Goal: Task Accomplishment & Management: Complete application form

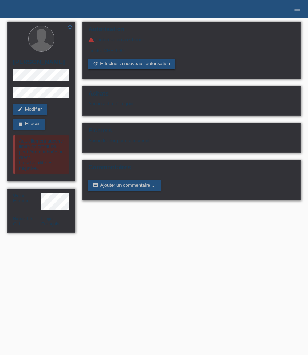
click at [301, 12] on li "menu" at bounding box center [296, 9] width 14 height 18
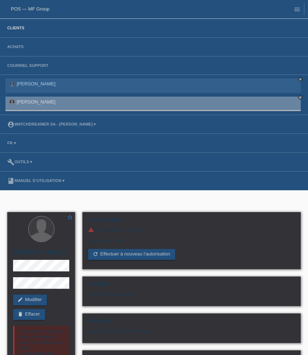
click at [18, 30] on link "Clients" at bounding box center [16, 28] width 24 height 4
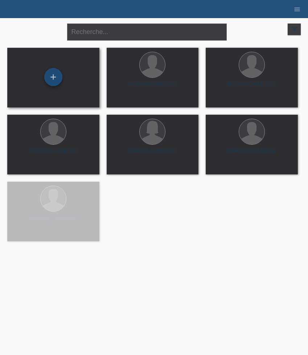
click at [54, 79] on div "+" at bounding box center [53, 77] width 18 height 18
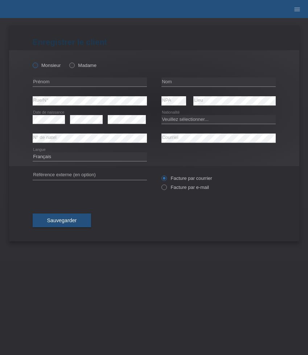
click at [45, 67] on label "Monsieur" at bounding box center [47, 65] width 28 height 5
click at [37, 67] on input "Monsieur" at bounding box center [35, 65] width 5 height 5
radio input "true"
click at [56, 82] on input "text" at bounding box center [90, 82] width 114 height 9
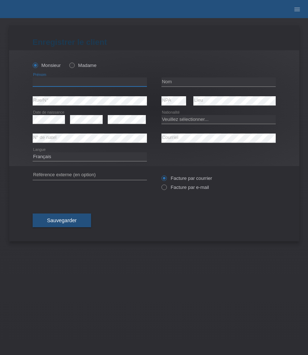
paste input "Sascha"
type input "[PERSON_NAME]"
click at [187, 83] on input "text" at bounding box center [218, 82] width 114 height 9
paste input "Büchler"
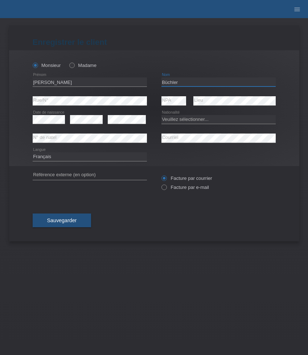
type input "Büchler"
click at [187, 121] on select "Veuillez sélectionner... Suisse Allemagne Autriche Liechtenstein ------------ A…" at bounding box center [218, 119] width 114 height 9
select select "CH"
click at [161, 115] on select "Veuillez sélectionner... Suisse Allemagne Autriche Liechtenstein ------------ A…" at bounding box center [218, 119] width 114 height 9
click at [108, 156] on select "Deutsch Français Italiano English" at bounding box center [90, 157] width 114 height 9
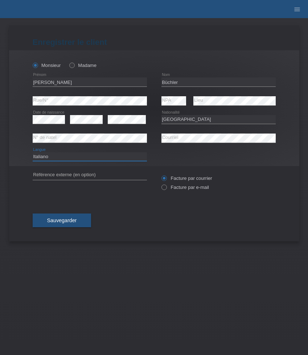
click at [33, 153] on select "Deutsch Français Italiano English" at bounding box center [90, 157] width 114 height 9
click at [105, 155] on select "Deutsch Français Italiano English" at bounding box center [90, 157] width 114 height 9
select select "de"
click at [33, 153] on select "Deutsch Français Italiano English" at bounding box center [90, 157] width 114 height 9
click at [183, 190] on label "Facture par e-mail" at bounding box center [184, 187] width 47 height 5
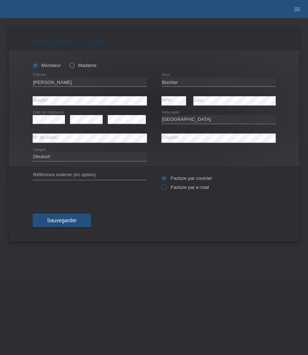
click at [166, 191] on input "Facture par e-mail" at bounding box center [163, 189] width 5 height 9
radio input "true"
click at [66, 219] on span "Sauvegarder" at bounding box center [62, 221] width 30 height 6
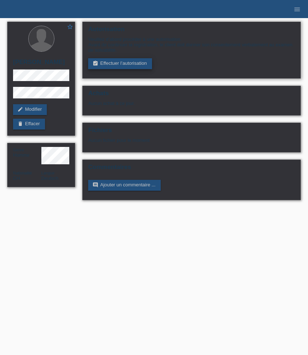
click at [115, 68] on link "assignment_turned_in Effectuer l’autorisation" at bounding box center [119, 63] width 63 height 11
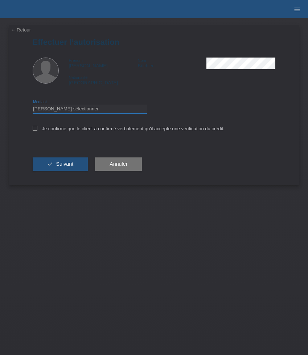
click at [113, 109] on select "Veuillez sélectionner CHF 1.00 - CHF 499.00 CHF 500.00 - CHF 1'999.00 CHF 2'000…" at bounding box center [90, 109] width 114 height 9
select select "3"
click at [33, 106] on select "Veuillez sélectionner CHF 1.00 - CHF 499.00 CHF 500.00 - CHF 1'999.00 CHF 2'000…" at bounding box center [90, 109] width 114 height 9
click at [95, 132] on label "Je confirme que le client a confirmé verbalement qu'il accepte une vérification…" at bounding box center [129, 128] width 192 height 5
click at [37, 131] on input "Je confirme que le client a confirmé verbalement qu'il accepte une vérification…" at bounding box center [35, 128] width 5 height 5
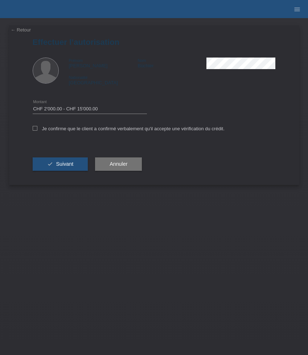
checkbox input "true"
click at [73, 162] on button "check Suivant" at bounding box center [60, 165] width 55 height 14
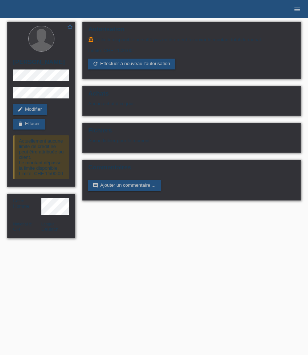
click at [297, 9] on icon "menu" at bounding box center [296, 9] width 7 height 7
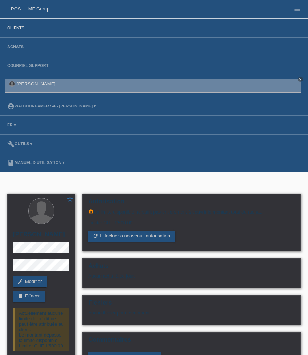
click at [17, 27] on link "Clients" at bounding box center [16, 28] width 24 height 4
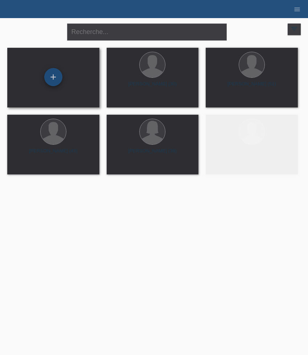
click at [57, 83] on div "+" at bounding box center [53, 77] width 18 height 18
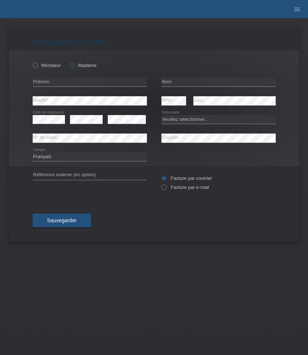
click at [78, 65] on label "Madame" at bounding box center [82, 65] width 27 height 5
click at [74, 65] on input "Madame" at bounding box center [71, 65] width 5 height 5
radio input "true"
click at [78, 65] on label "Madame" at bounding box center [82, 65] width 27 height 5
click at [74, 65] on input "Madame" at bounding box center [71, 65] width 5 height 5
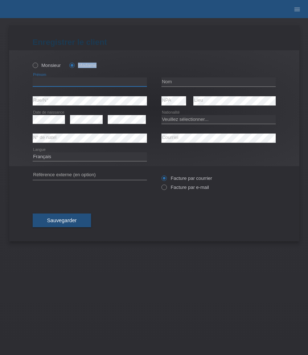
click at [64, 83] on input "text" at bounding box center [90, 82] width 114 height 9
paste input "Nourhene"
type input "Nourhene"
click at [170, 82] on input "text" at bounding box center [218, 82] width 114 height 9
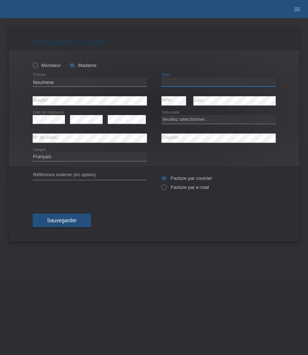
click at [170, 82] on input "text" at bounding box center [218, 82] width 114 height 9
paste input "Jaffel"
type input "Jaffel"
click at [42, 124] on icon at bounding box center [49, 124] width 33 height 0
click at [46, 124] on icon at bounding box center [49, 124] width 33 height 0
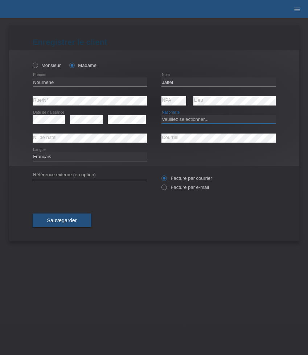
click at [178, 120] on select "Veuillez sélectionner... [GEOGRAPHIC_DATA] [GEOGRAPHIC_DATA] [GEOGRAPHIC_DATA] …" at bounding box center [218, 119] width 114 height 9
select select "TN"
click at [161, 115] on select "Veuillez sélectionner... Suisse Allemagne Autriche Liechtenstein ------------ A…" at bounding box center [218, 119] width 114 height 9
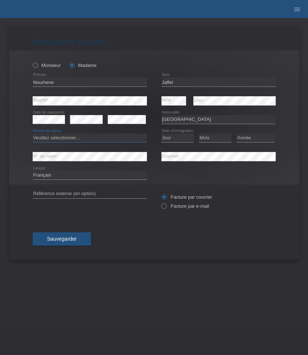
click at [104, 142] on select "Veuillez sélectionner... C B B - Statut de réfugié Autre" at bounding box center [90, 138] width 114 height 9
select select "C"
click at [33, 134] on select "Veuillez sélectionner... C B B - Statut de réfugié Autre" at bounding box center [90, 138] width 114 height 9
click at [171, 138] on select "Jour 01 02 03 04 05 06 07 08 09 10 11" at bounding box center [177, 138] width 33 height 9
select select "30"
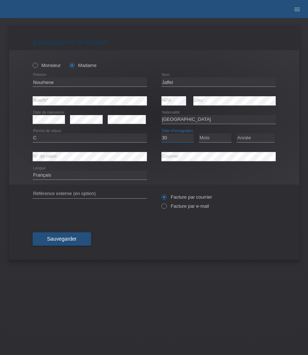
click at [161, 134] on select "Jour 01 02 03 04 05 06 07 08 09 10 11" at bounding box center [177, 138] width 33 height 9
click at [207, 137] on select "Mois 01 02 03 04 05 06 07 08 09 10 11" at bounding box center [215, 138] width 33 height 9
select select "10"
click at [199, 134] on select "Mois 01 02 03 04 05 06 07 08 09 10 11" at bounding box center [215, 138] width 33 height 9
click at [249, 138] on select "Année 2025 2024 2023 2022 2021 2020 2019 2018 2017 2016 2015 2014 2013 2012 201…" at bounding box center [255, 138] width 38 height 9
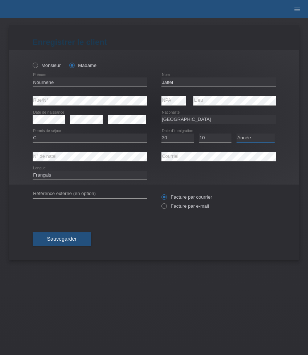
select select "2008"
click at [236, 134] on select "Année 2025 2024 2023 2022 2021 2020 2019 2018 2017 2016 2015 2014 2013 2012 201…" at bounding box center [255, 138] width 38 height 9
click at [130, 177] on select "Deutsch Français Italiano English" at bounding box center [90, 175] width 114 height 9
click at [191, 206] on label "Facture par e-mail" at bounding box center [184, 206] width 47 height 5
click at [166, 206] on input "Facture par e-mail" at bounding box center [163, 208] width 5 height 9
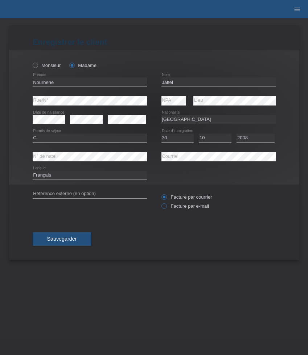
radio input "true"
click at [75, 234] on button "Sauvegarder" at bounding box center [62, 240] width 59 height 14
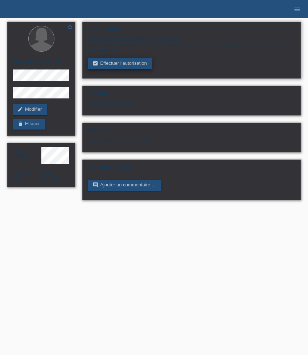
click at [130, 65] on link "assignment_turned_in Effectuer l’autorisation" at bounding box center [119, 63] width 63 height 11
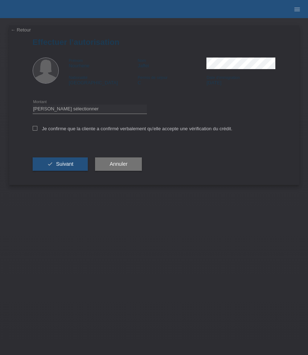
click at [85, 116] on div "Veuillez sélectionner CHF 1.00 - CHF 499.00 CHF 500.00 - CHF 1'999.00 CHF 2'000…" at bounding box center [90, 109] width 114 height 18
click at [84, 113] on select "Veuillez sélectionner CHF 1.00 - CHF 499.00 CHF 500.00 - CHF 1'999.00 CHF 2'000…" at bounding box center [90, 109] width 114 height 9
select select "3"
click at [33, 106] on select "Veuillez sélectionner CHF 1.00 - CHF 499.00 CHF 500.00 - CHF 1'999.00 CHF 2'000…" at bounding box center [90, 109] width 114 height 9
click at [67, 132] on label "Je confirme que la cliente a confirmé verbalement qu'elle accepte une vérificat…" at bounding box center [133, 128] width 200 height 5
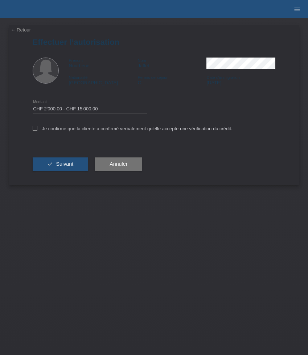
click at [37, 131] on input "Je confirme que la cliente a confirmé verbalement qu'elle accepte une vérificat…" at bounding box center [35, 128] width 5 height 5
checkbox input "true"
click at [67, 163] on span "Suivant" at bounding box center [64, 164] width 17 height 6
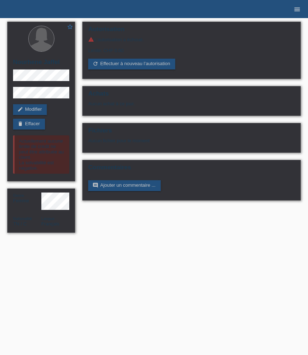
click at [296, 8] on icon "menu" at bounding box center [296, 9] width 7 height 7
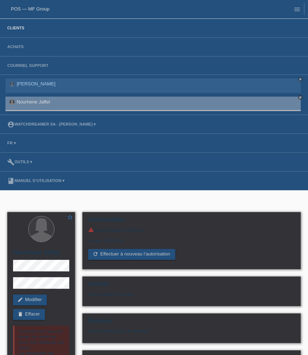
click at [24, 28] on link "Clients" at bounding box center [16, 28] width 24 height 4
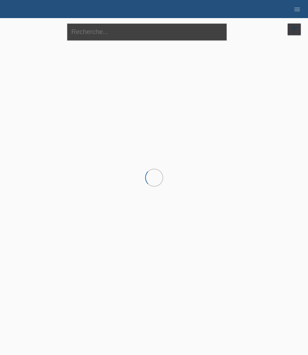
click at [99, 33] on input "text" at bounding box center [146, 32] width 159 height 17
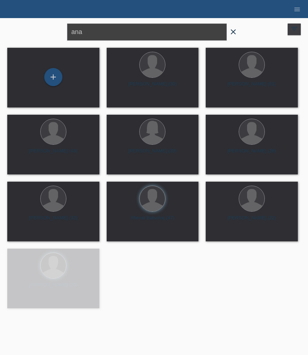
type input "ana"
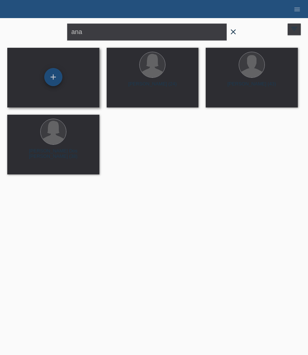
click at [50, 74] on div "+" at bounding box center [53, 77] width 18 height 18
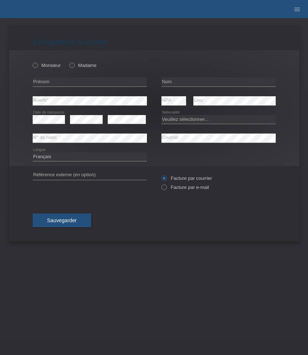
click at [79, 70] on div "Monsieur Madame" at bounding box center [90, 65] width 114 height 15
click at [79, 67] on label "Madame" at bounding box center [82, 65] width 27 height 5
click at [74, 67] on input "Madame" at bounding box center [71, 65] width 5 height 5
radio input "true"
click at [73, 86] on input "text" at bounding box center [90, 82] width 114 height 9
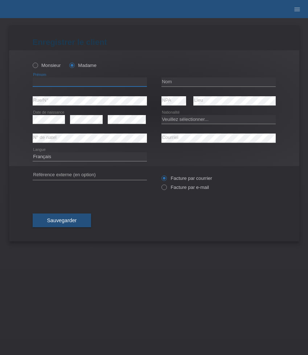
click at [65, 83] on input "text" at bounding box center [90, 82] width 114 height 9
paste input "Ana"
type input "Ana"
click at [169, 84] on input "text" at bounding box center [218, 82] width 114 height 9
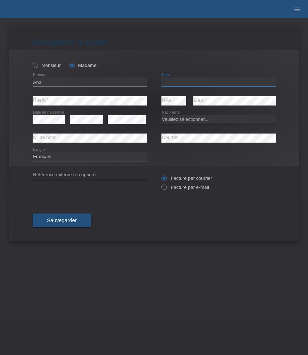
click at [169, 84] on input "text" at bounding box center [218, 82] width 114 height 9
paste input "[PERSON_NAME]"
type input "[PERSON_NAME]"
click at [191, 119] on select "Veuillez sélectionner... Suisse Allemagne Autriche Liechtenstein ------------ A…" at bounding box center [218, 119] width 114 height 9
select select "CH"
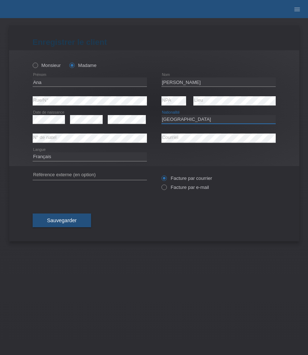
click at [161, 115] on select "Veuillez sélectionner... Suisse Allemagne Autriche Liechtenstein ------------ A…" at bounding box center [218, 119] width 114 height 9
click at [175, 190] on label "Facture par e-mail" at bounding box center [184, 187] width 47 height 5
click at [166, 190] on input "Facture par e-mail" at bounding box center [163, 189] width 5 height 9
radio input "true"
click at [74, 224] on span "Sauvegarder" at bounding box center [62, 221] width 30 height 6
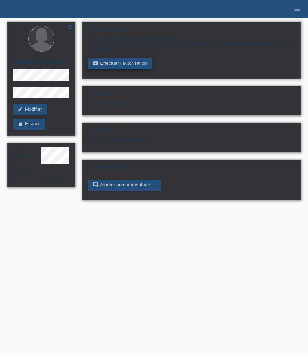
click at [128, 67] on link "assignment_turned_in Effectuer l’autorisation" at bounding box center [119, 63] width 63 height 11
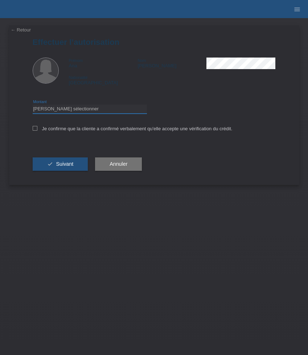
click at [113, 108] on select "Veuillez sélectionner CHF 1.00 - CHF 499.00 CHF 500.00 - CHF 1'999.00 CHF 2'000…" at bounding box center [90, 109] width 114 height 9
select select "3"
click at [33, 106] on select "Veuillez sélectionner CHF 1.00 - CHF 499.00 CHF 500.00 - CHF 1'999.00 CHF 2'000…" at bounding box center [90, 109] width 114 height 9
click at [108, 130] on label "Je confirme que la cliente a confirmé verbalement qu'elle accepte une vérificat…" at bounding box center [133, 128] width 200 height 5
click at [37, 130] on input "Je confirme que la cliente a confirmé verbalement qu'elle accepte une vérificat…" at bounding box center [35, 128] width 5 height 5
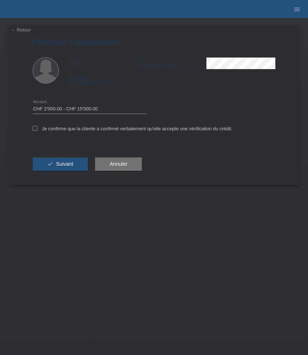
checkbox input "true"
click at [76, 162] on button "check Suivant" at bounding box center [60, 165] width 55 height 14
